Goal: Answer question/provide support: Share knowledge or assist other users

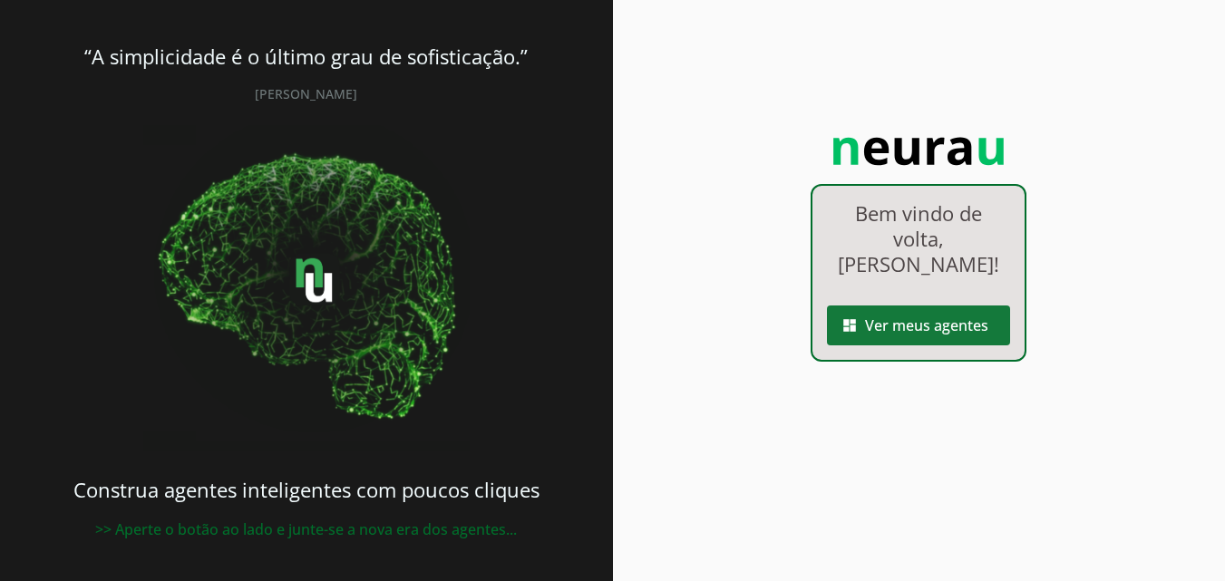
click at [935, 332] on span at bounding box center [918, 326] width 183 height 44
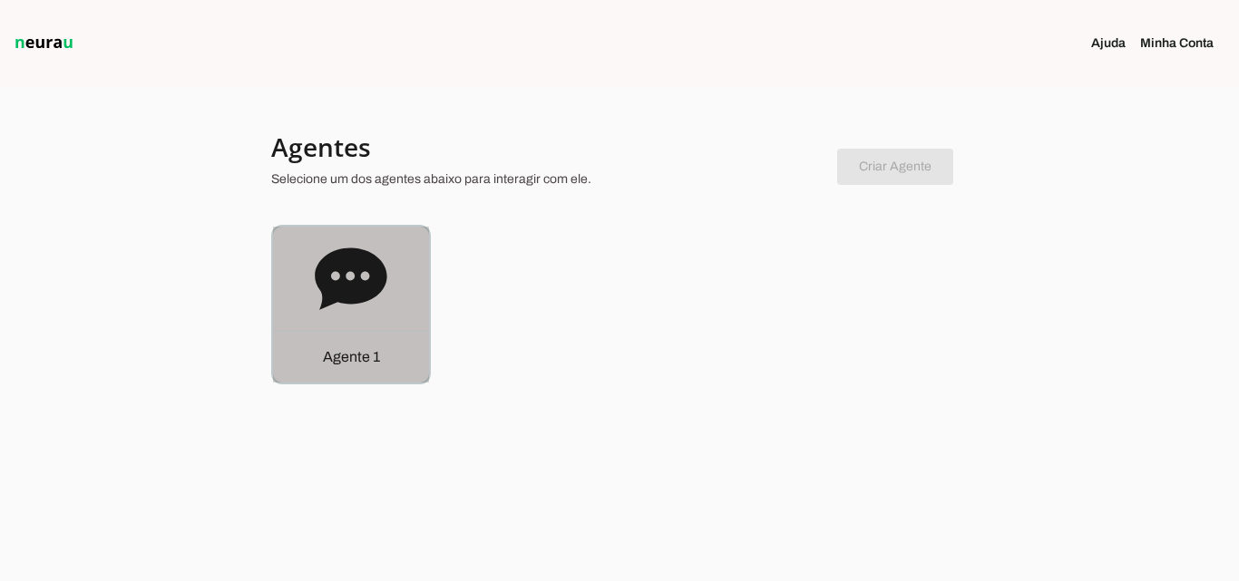
click at [375, 358] on p "Agente 1" at bounding box center [351, 357] width 57 height 22
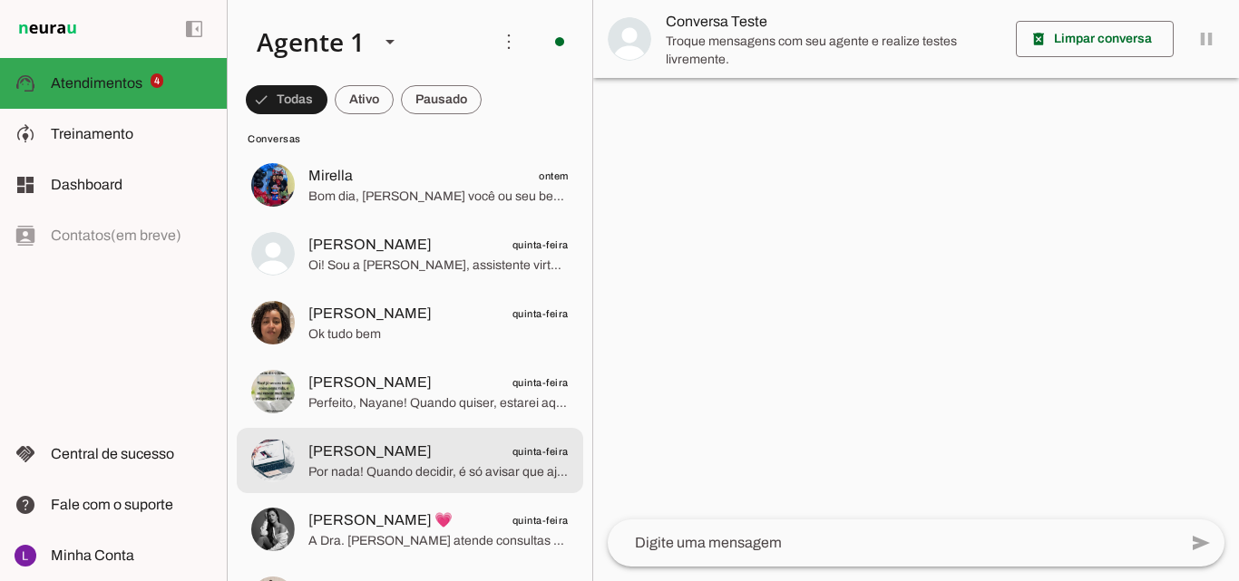
scroll to position [2630, 0]
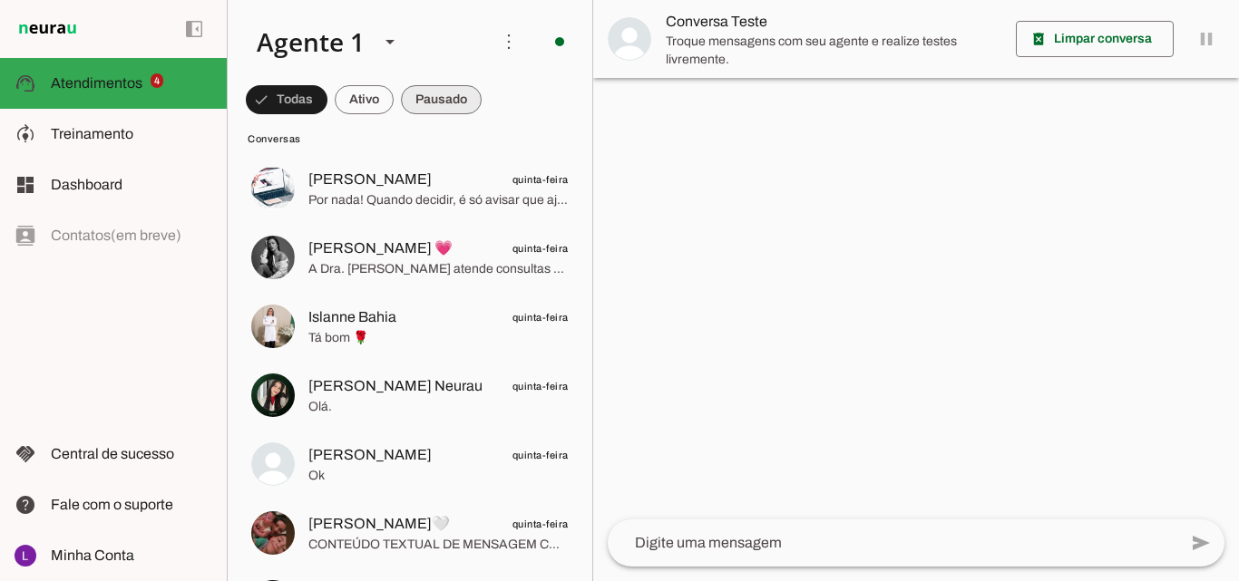
click at [435, 104] on span at bounding box center [441, 100] width 81 height 44
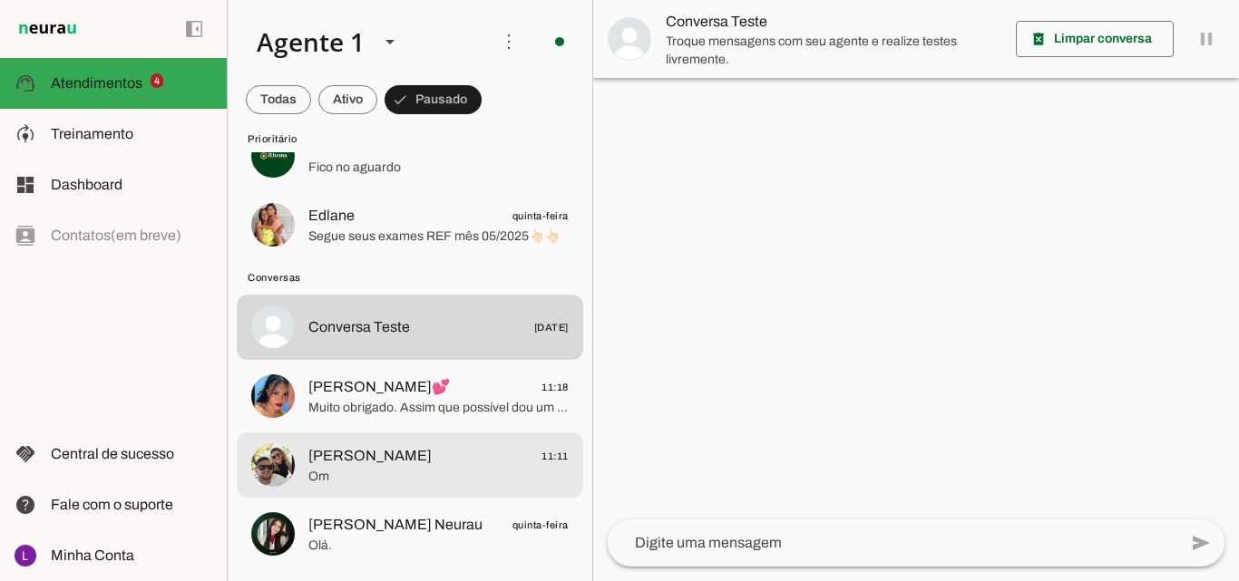
scroll to position [0, 0]
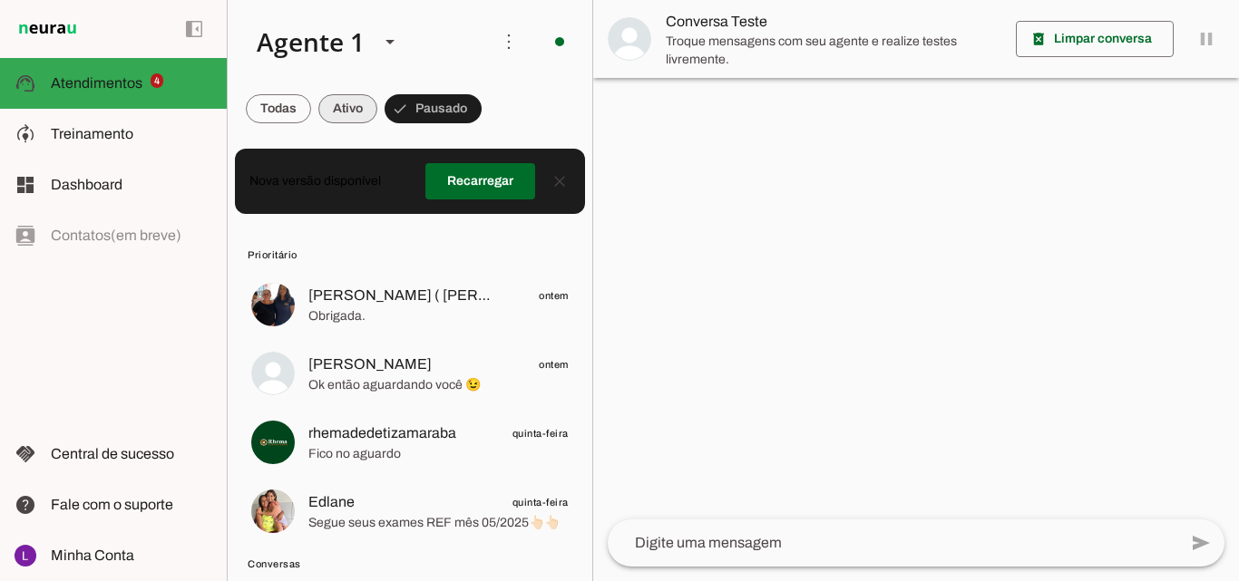
click at [362, 105] on span at bounding box center [347, 109] width 59 height 44
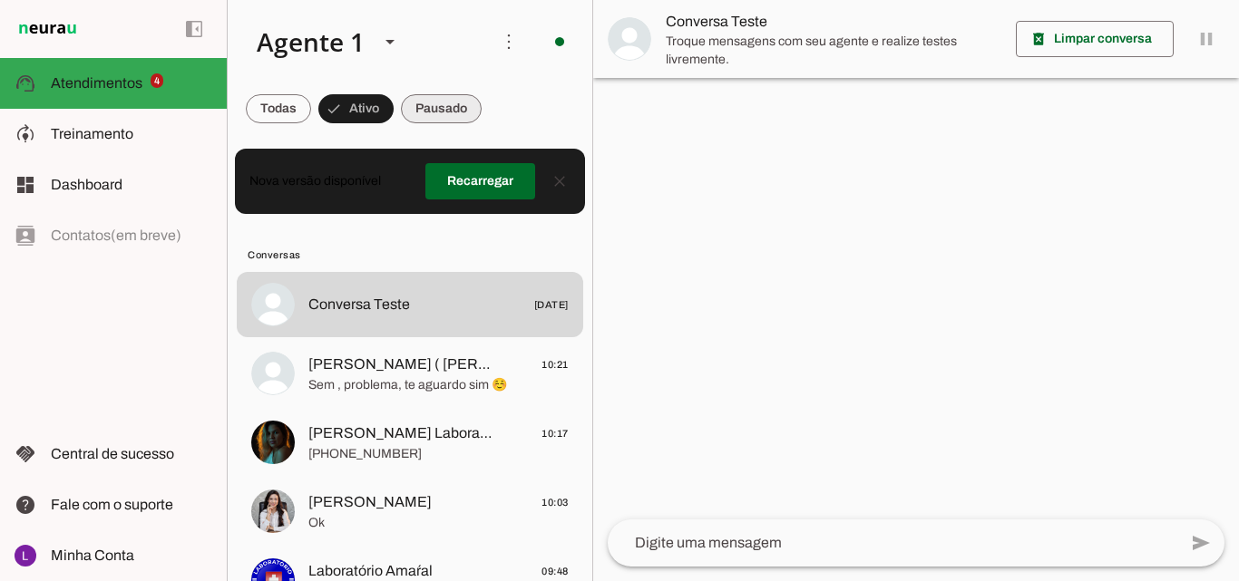
click at [434, 112] on span at bounding box center [441, 109] width 81 height 44
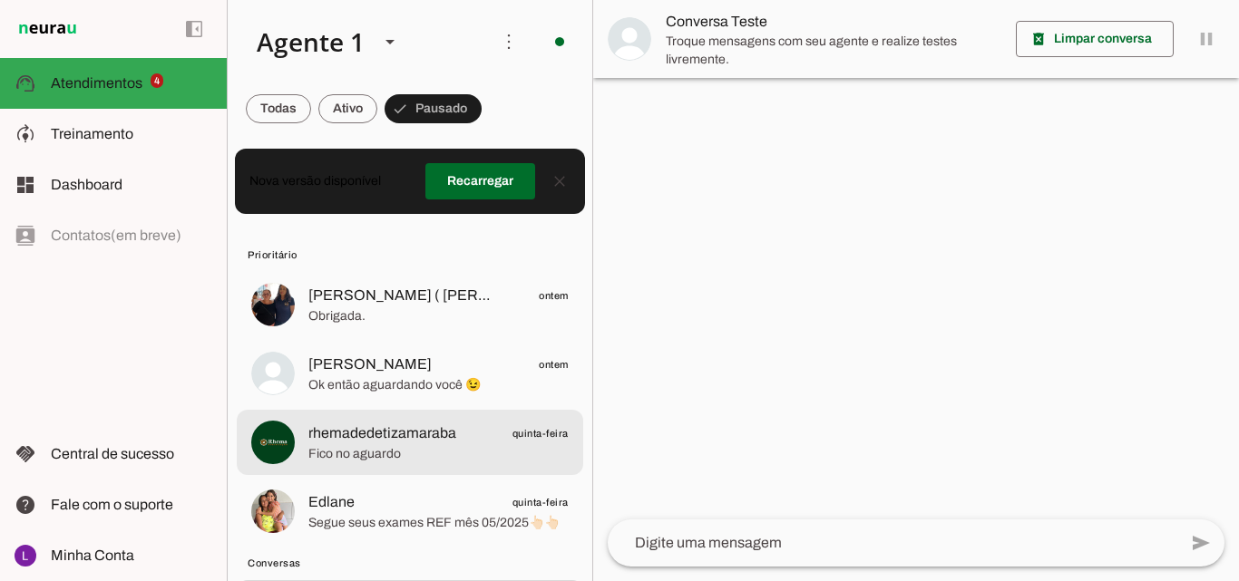
click at [448, 440] on span "rhemadedetizamaraba" at bounding box center [382, 434] width 148 height 22
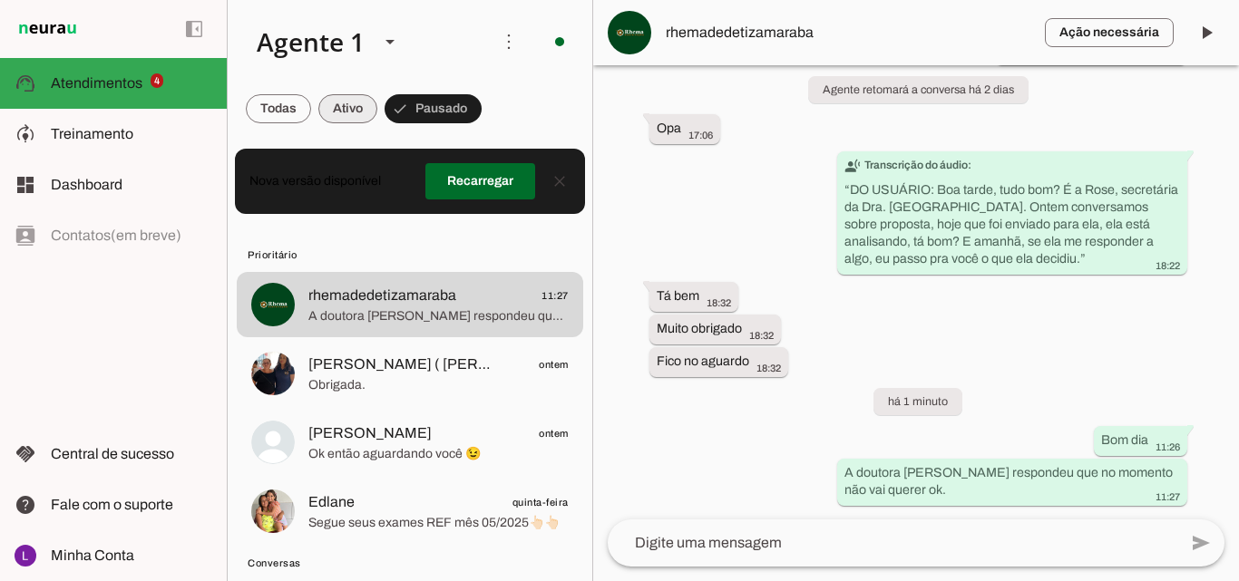
click at [354, 106] on span at bounding box center [347, 109] width 59 height 44
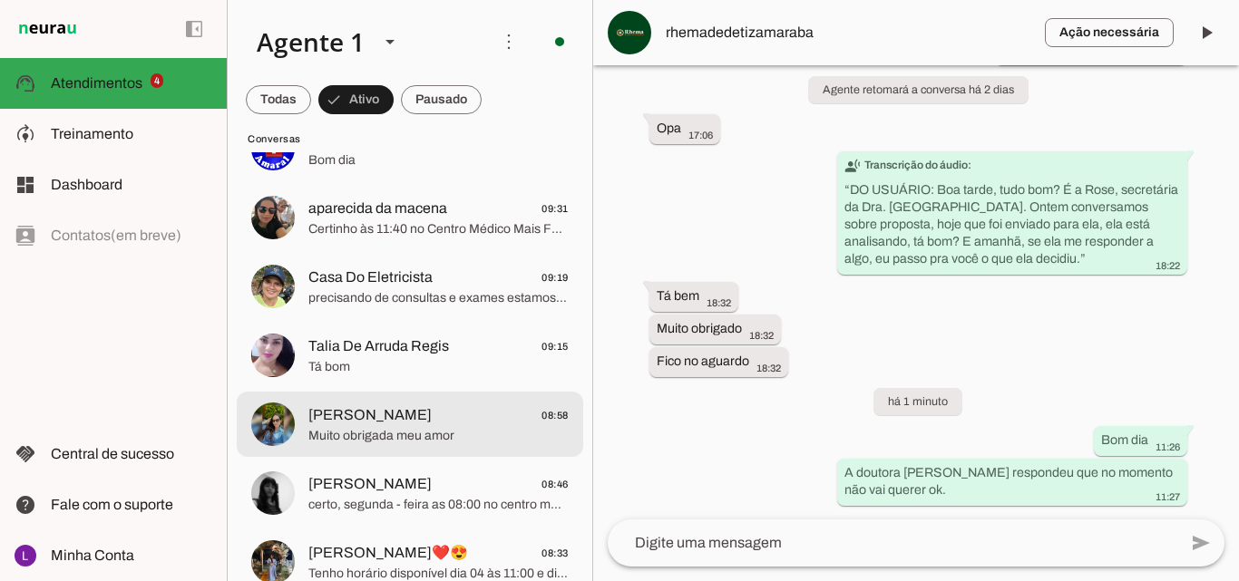
scroll to position [544, 0]
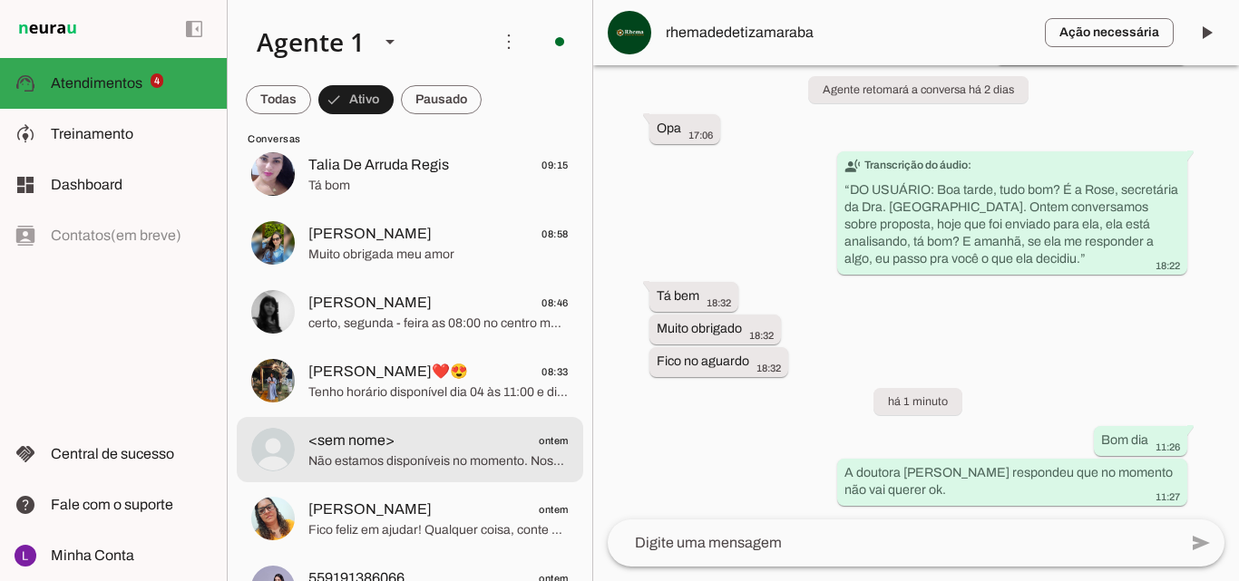
click at [529, 455] on span "Não estamos disponíveis no momento. Nosso horário de atendimento é de *segunda …" at bounding box center [438, 462] width 260 height 18
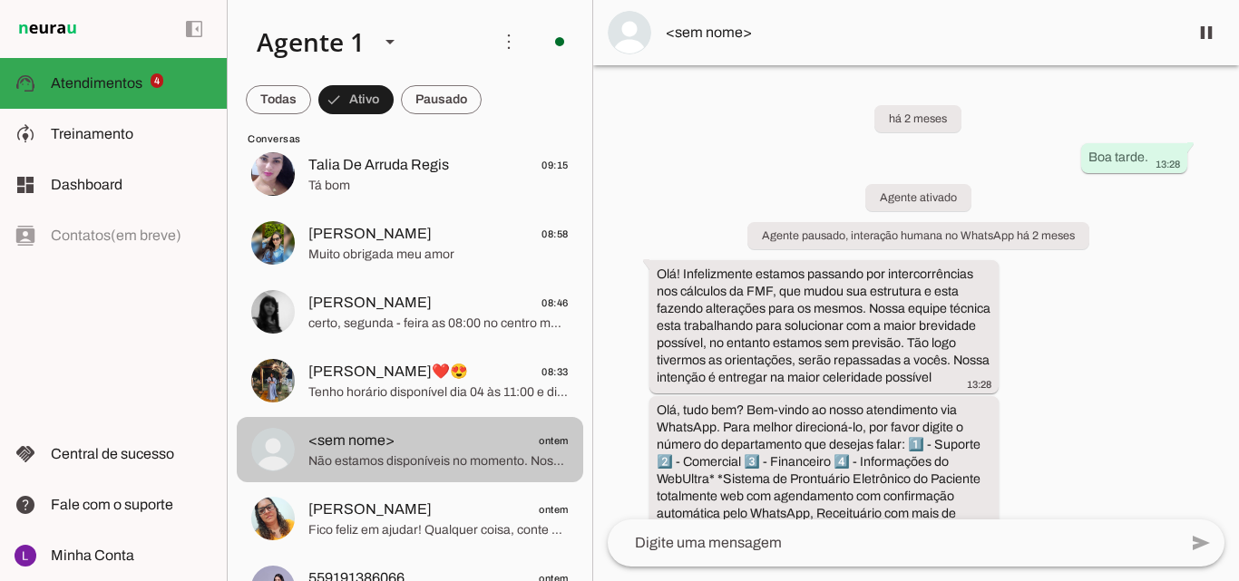
scroll to position [67094, 0]
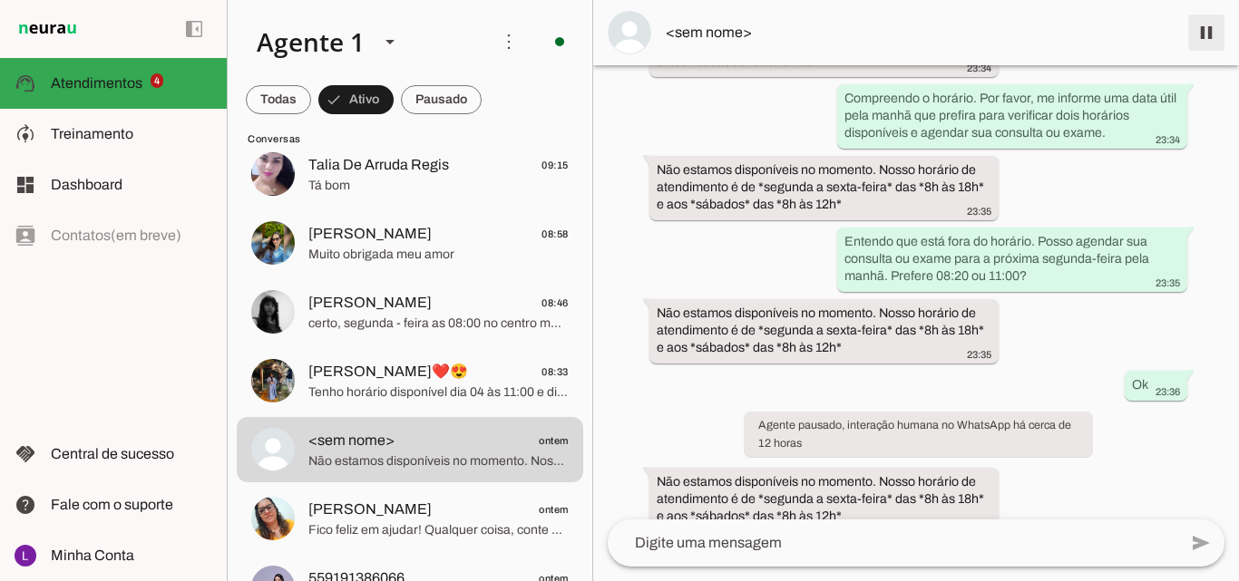
click at [1204, 33] on span at bounding box center [1207, 33] width 44 height 44
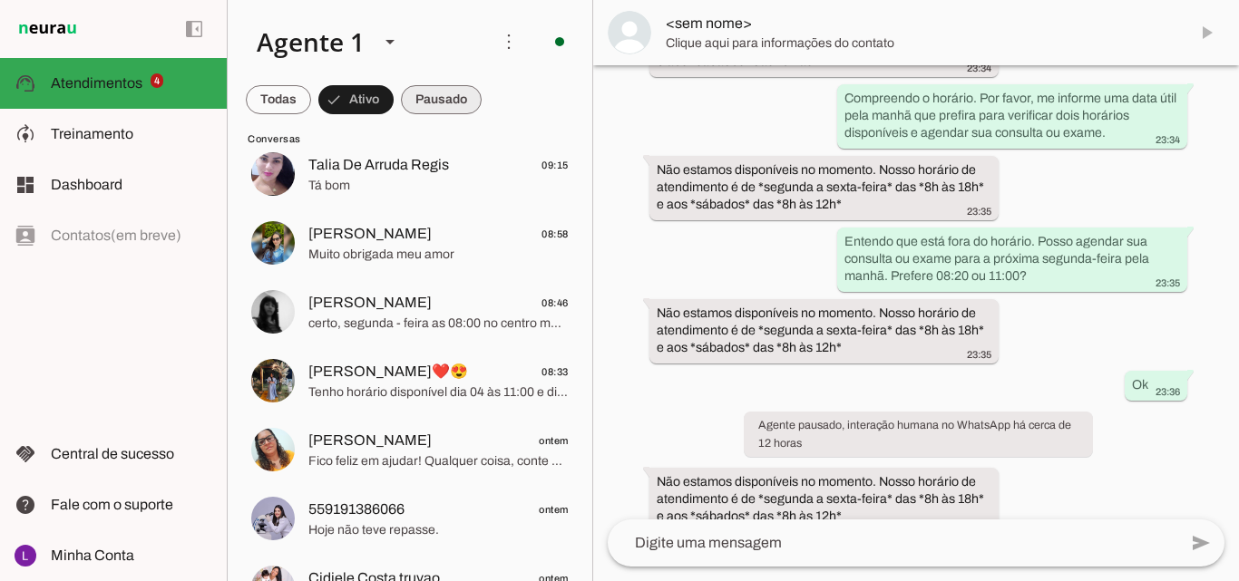
scroll to position [67171, 0]
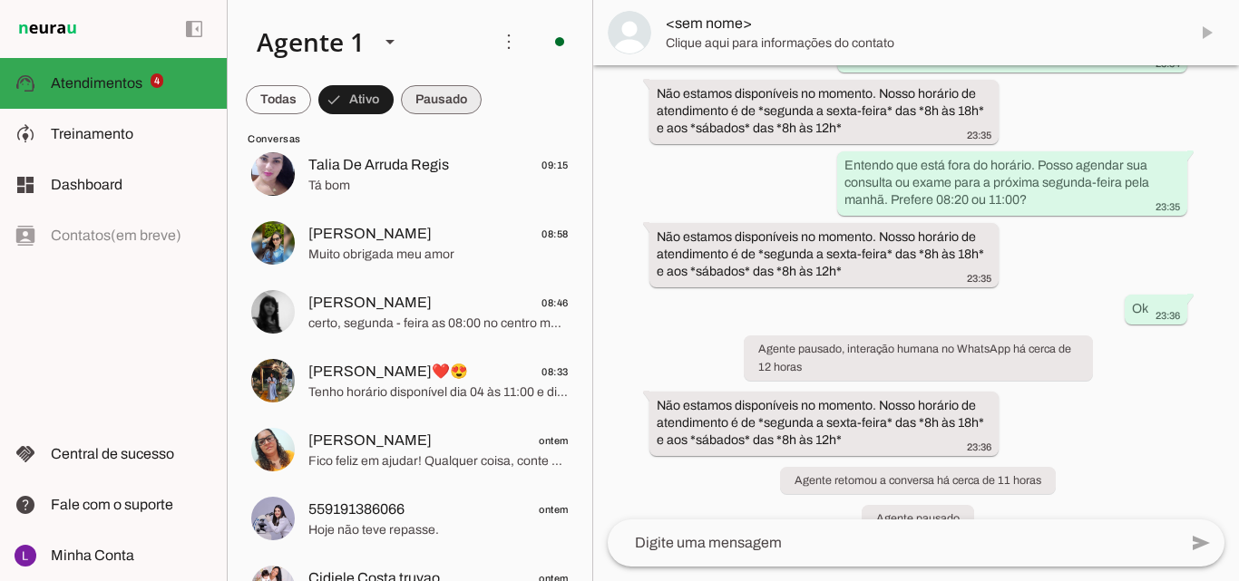
click at [462, 98] on span at bounding box center [441, 100] width 81 height 44
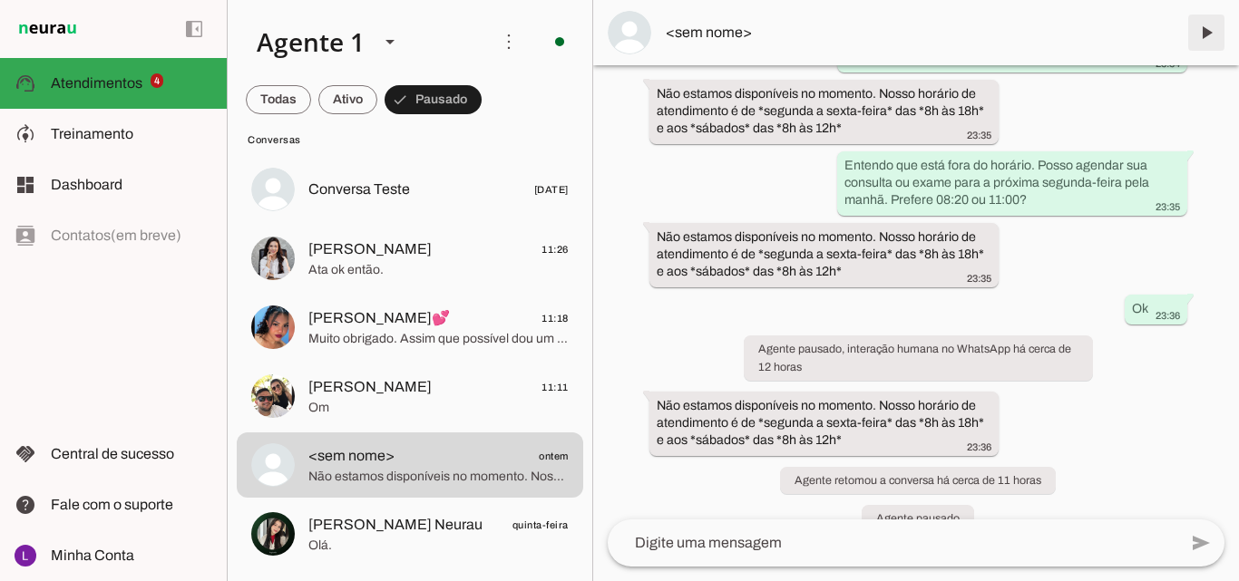
click at [1204, 33] on span at bounding box center [1207, 33] width 44 height 44
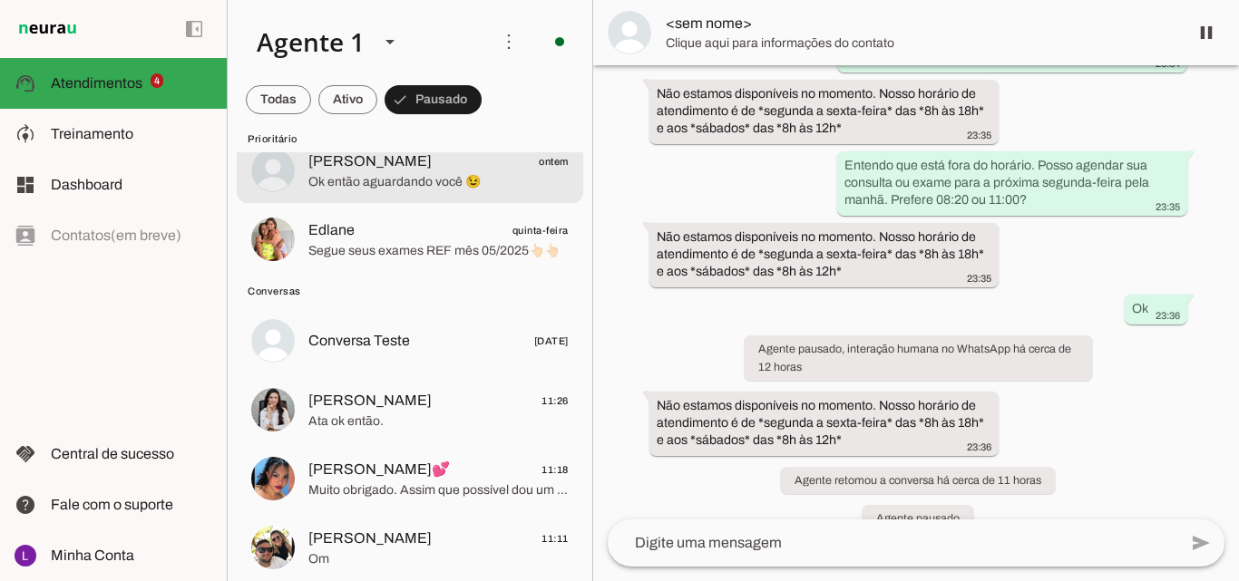
scroll to position [0, 0]
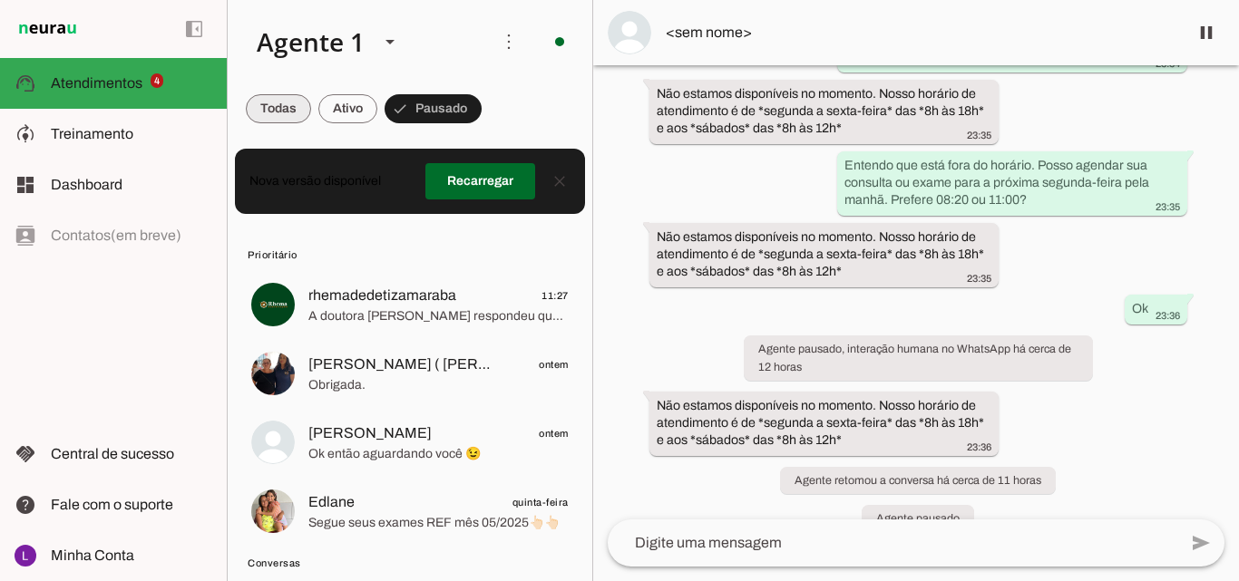
click at [283, 110] on span at bounding box center [278, 109] width 65 height 44
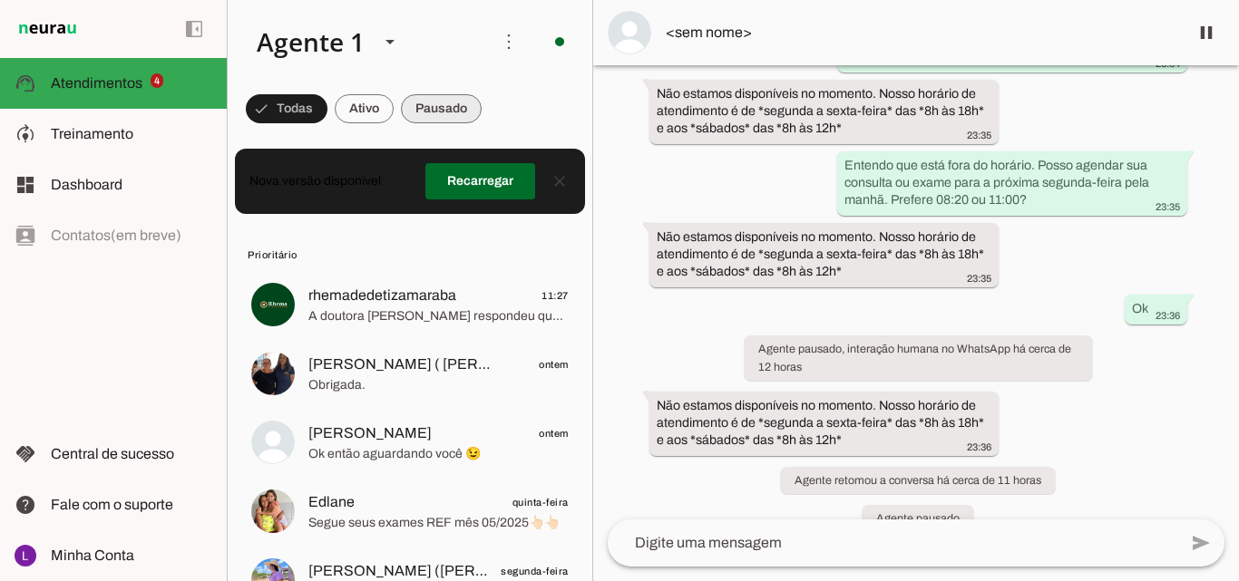
click at [440, 104] on span at bounding box center [441, 109] width 81 height 44
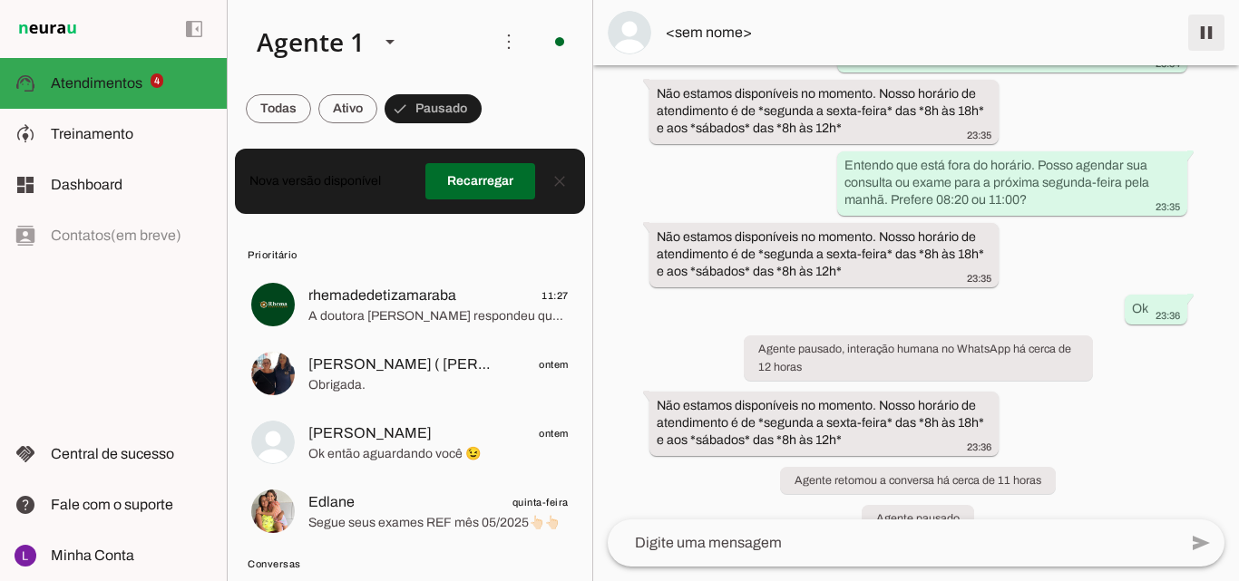
click at [1209, 25] on span at bounding box center [1207, 33] width 44 height 44
click at [277, 106] on span at bounding box center [278, 109] width 65 height 44
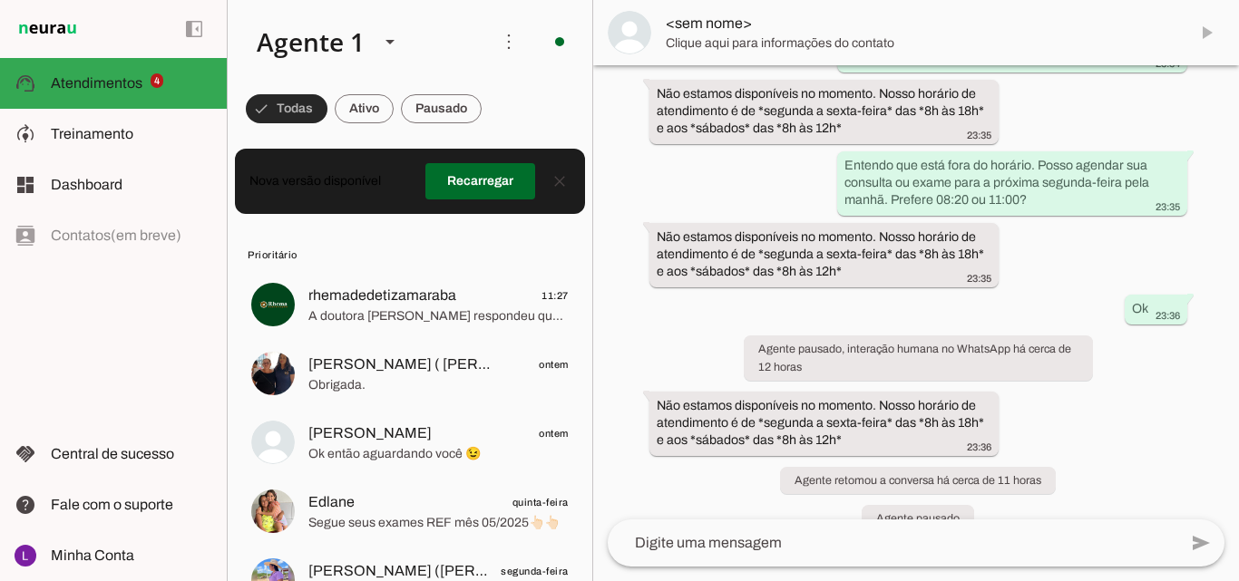
scroll to position [67171, 0]
click at [456, 103] on span at bounding box center [441, 109] width 81 height 44
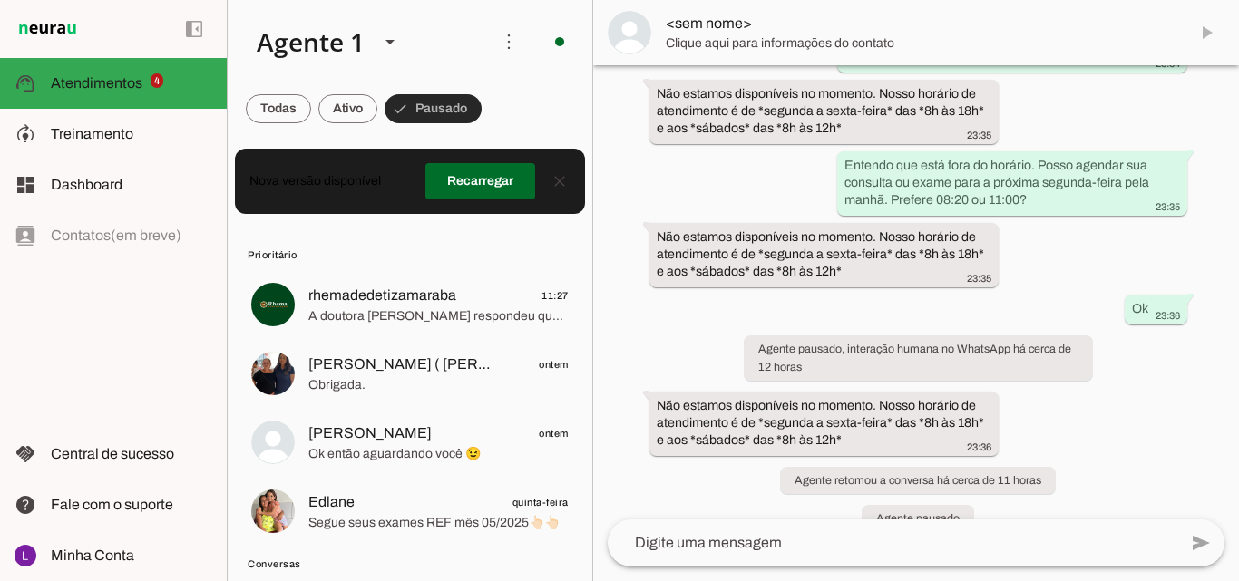
scroll to position [67247, 0]
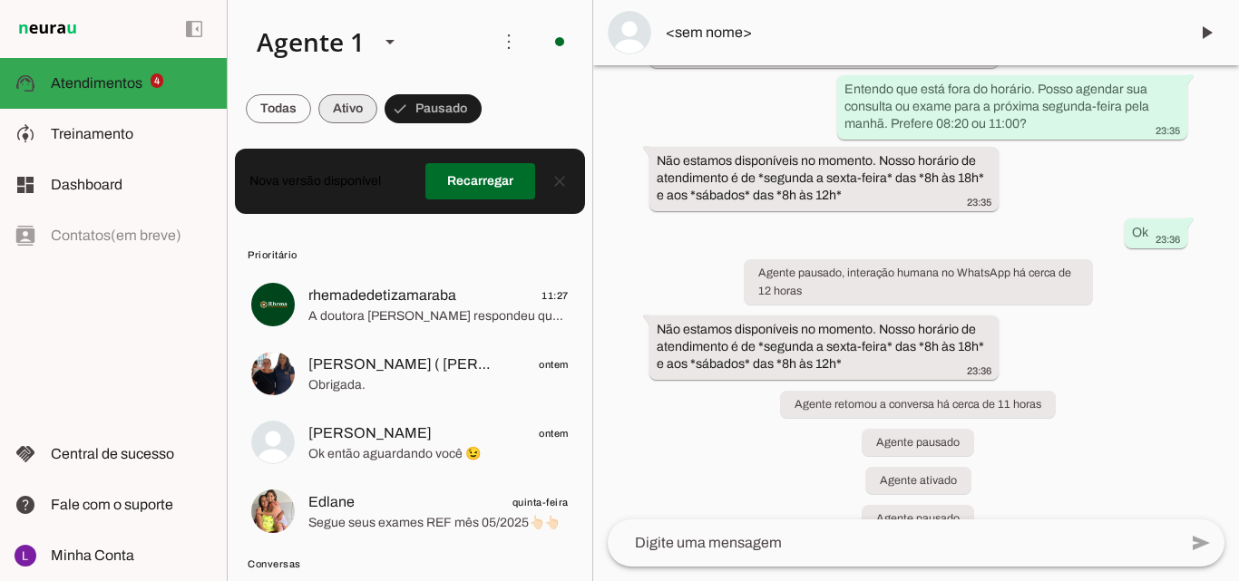
click at [350, 108] on span at bounding box center [347, 109] width 59 height 44
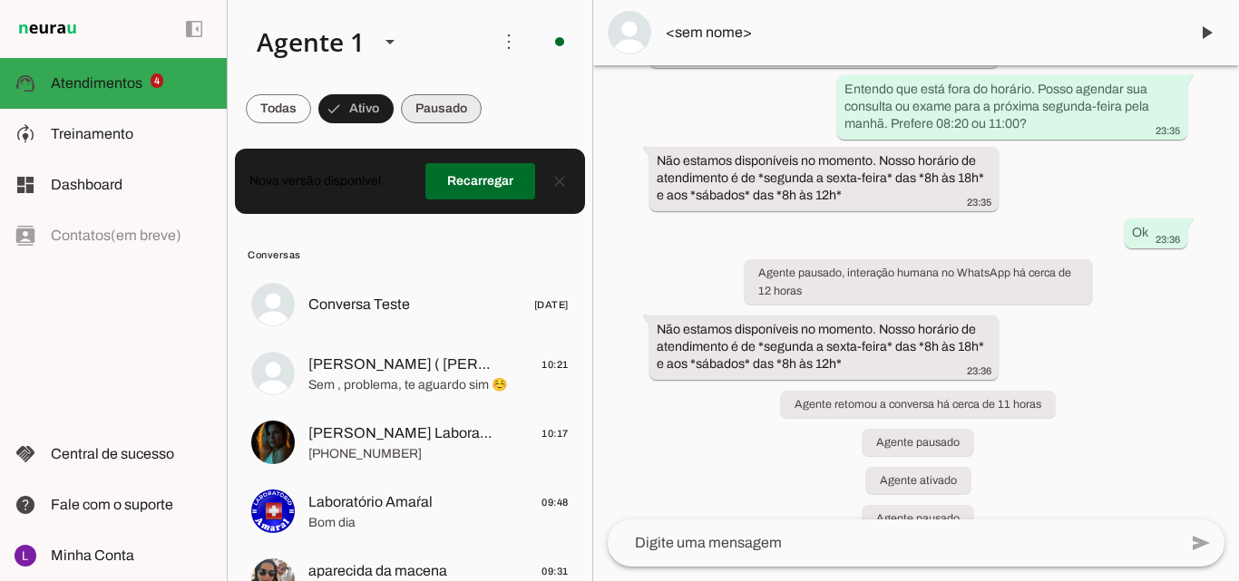
click at [415, 98] on span at bounding box center [441, 109] width 81 height 44
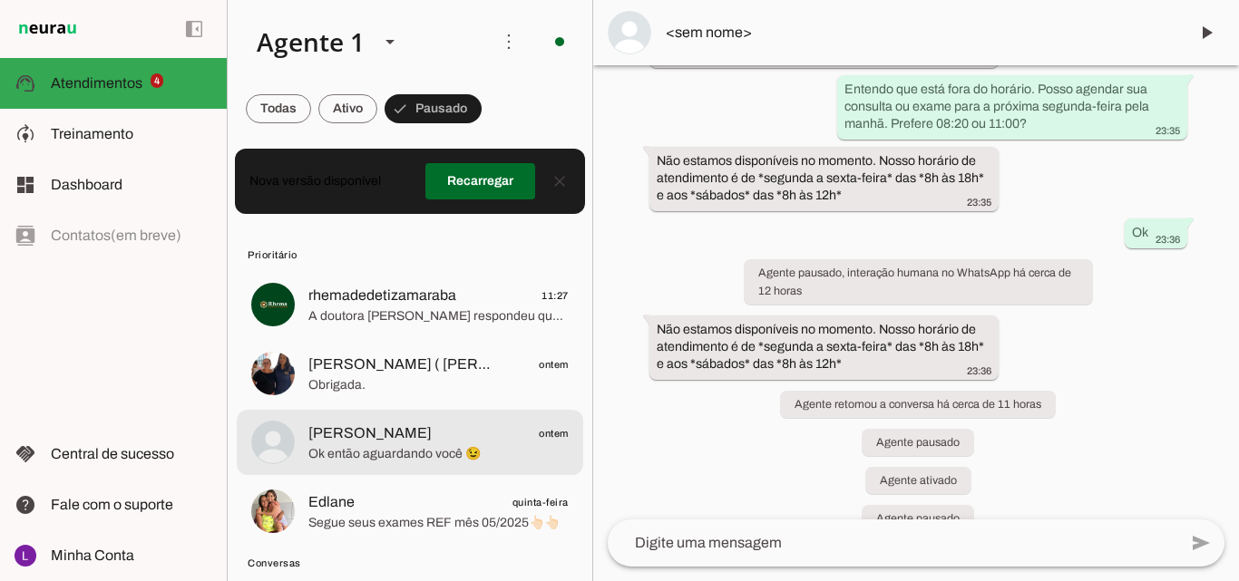
click at [409, 434] on span "[PERSON_NAME]" at bounding box center [369, 434] width 123 height 22
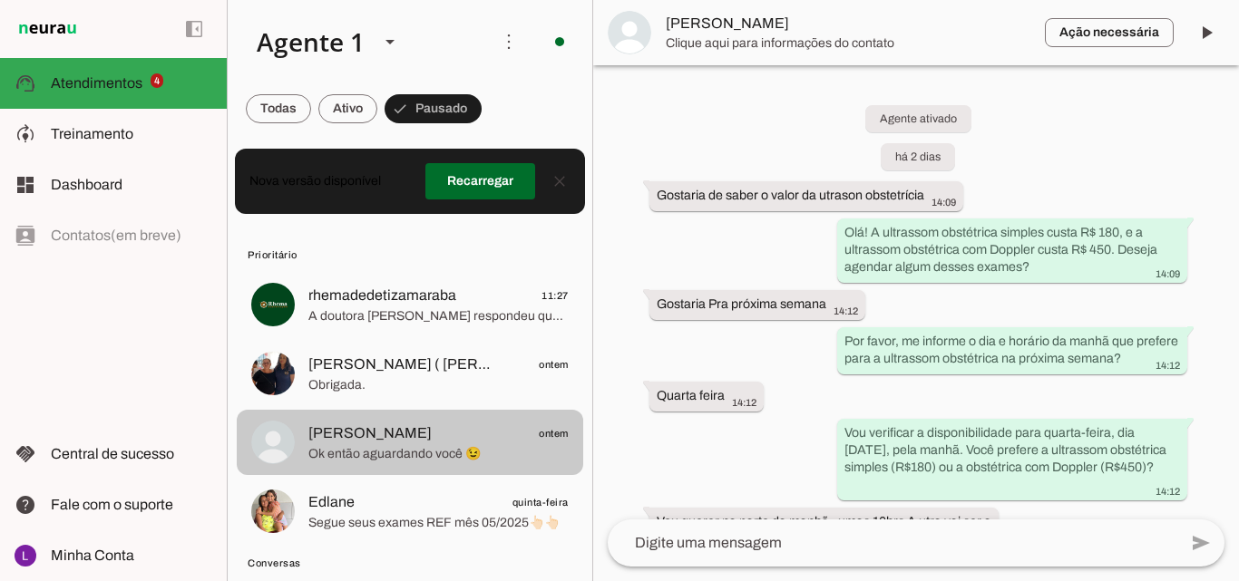
scroll to position [1212, 0]
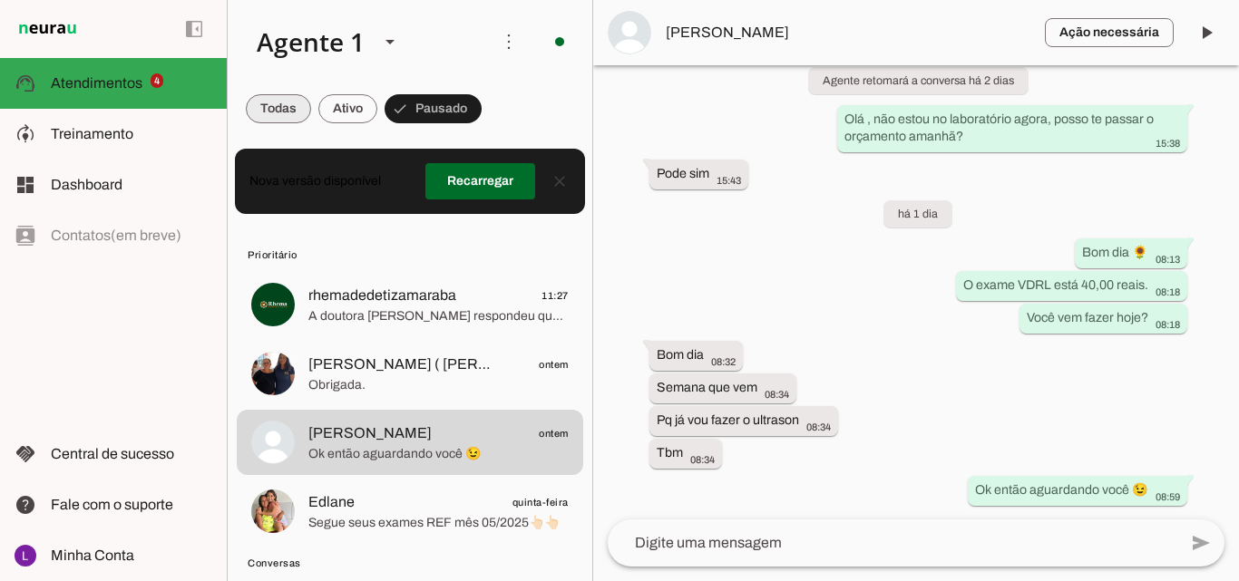
click at [281, 106] on span at bounding box center [278, 109] width 65 height 44
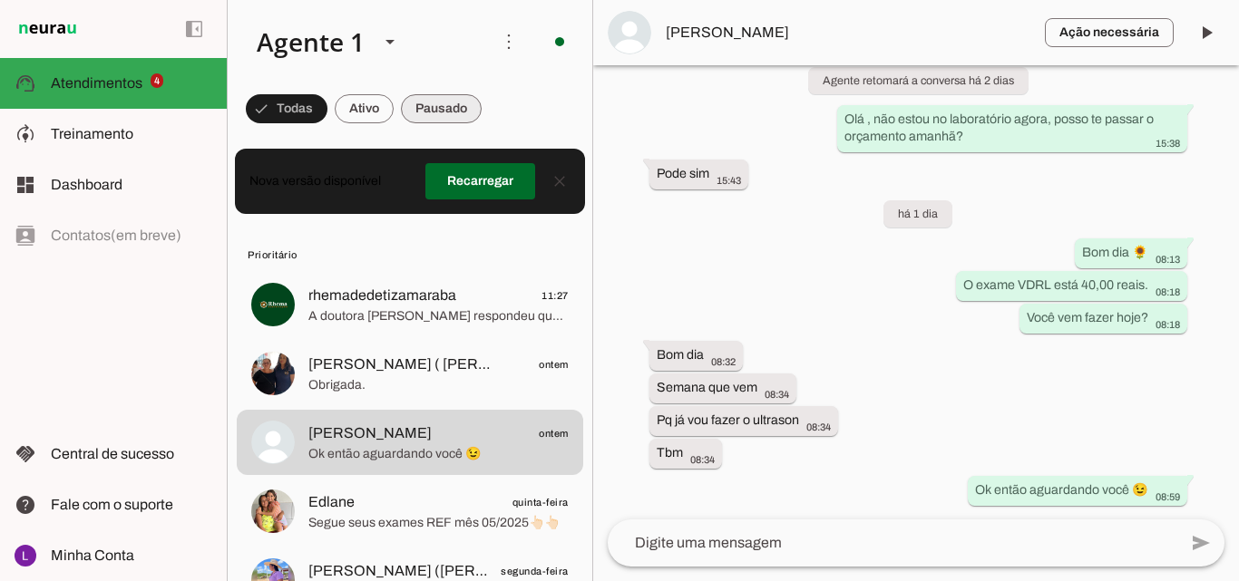
click at [427, 107] on span at bounding box center [441, 109] width 81 height 44
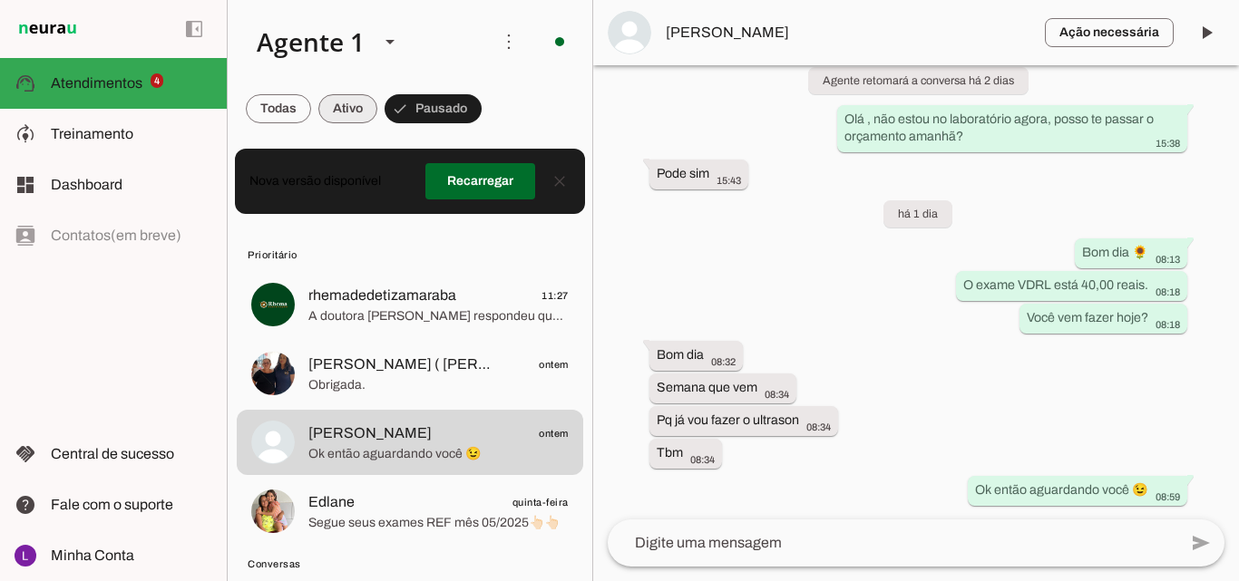
click at [334, 110] on span at bounding box center [347, 109] width 59 height 44
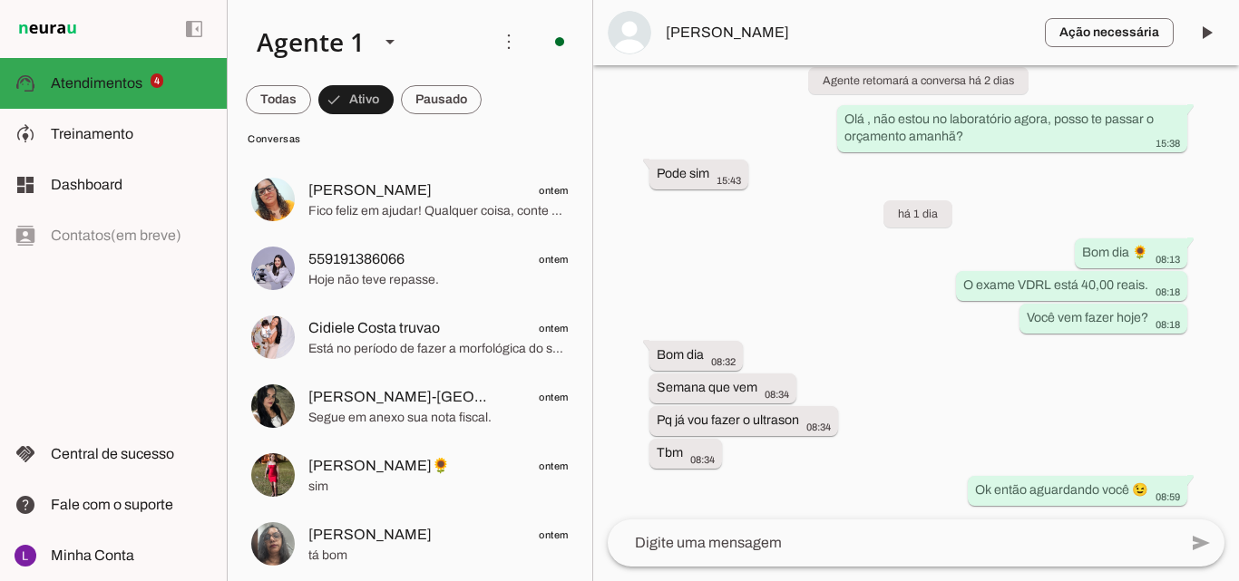
scroll to position [0, 0]
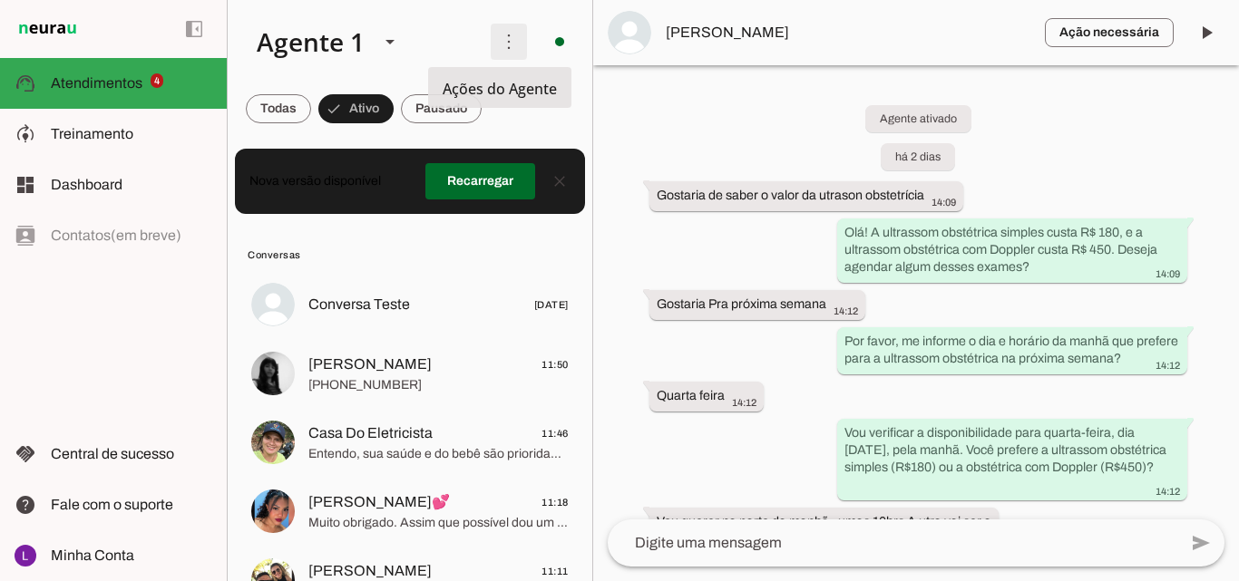
click at [504, 48] on span at bounding box center [509, 42] width 44 height 44
click at [623, 152] on div "Agente ativado há 2 dias Gostaria de saber o valor da utrason obstetrícia 14:09…" at bounding box center [916, 292] width 646 height 454
